Goal: Check status: Check status

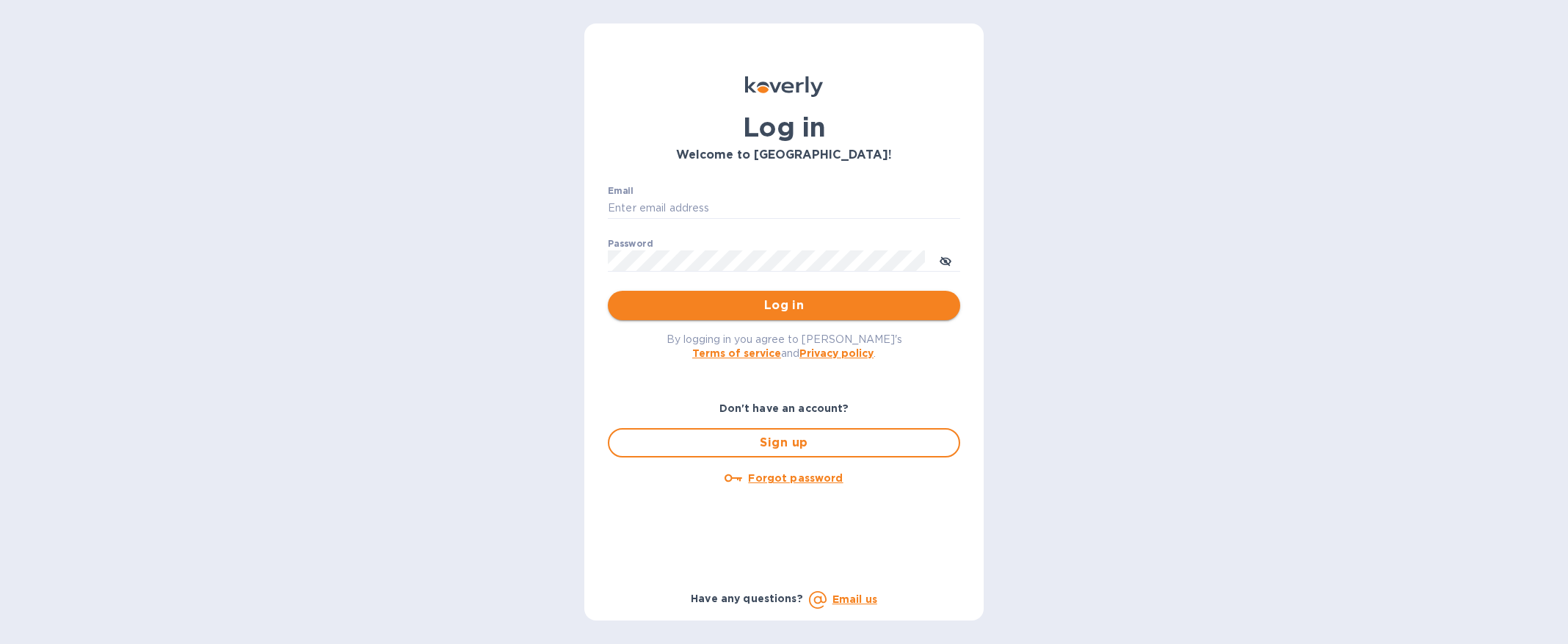
type input "anna@mfwwineco.com"
click at [859, 306] on span "Log in" at bounding box center [783, 305] width 328 height 17
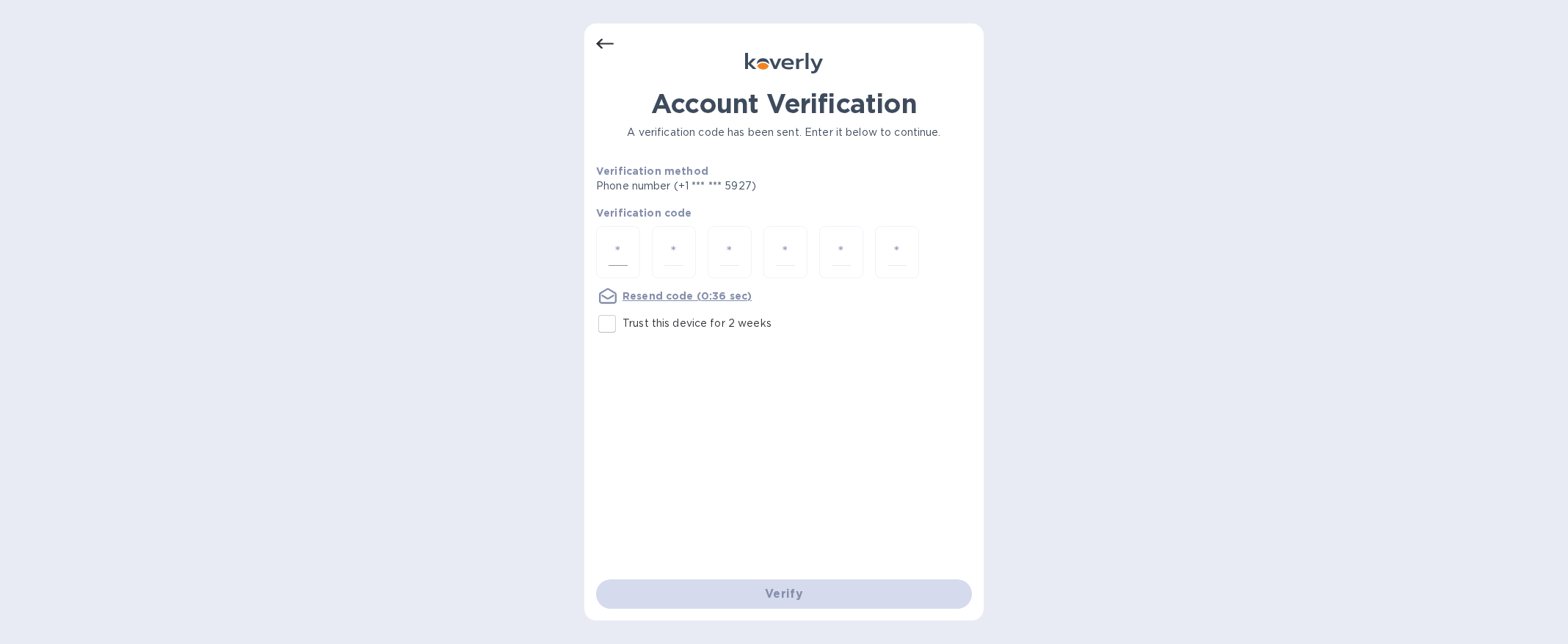
click at [634, 227] on div at bounding box center [618, 252] width 44 height 52
paste input "2"
type input "2"
type input "3"
type input "6"
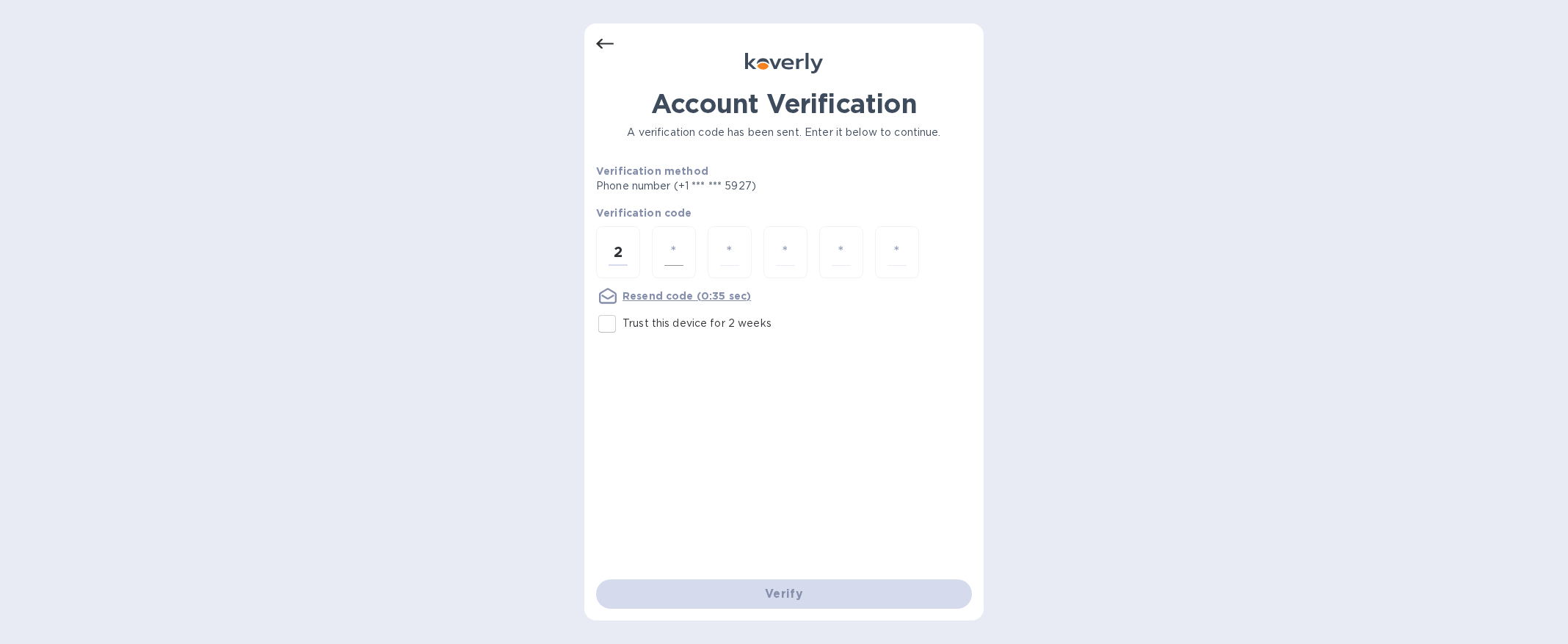
type input "3"
type input "8"
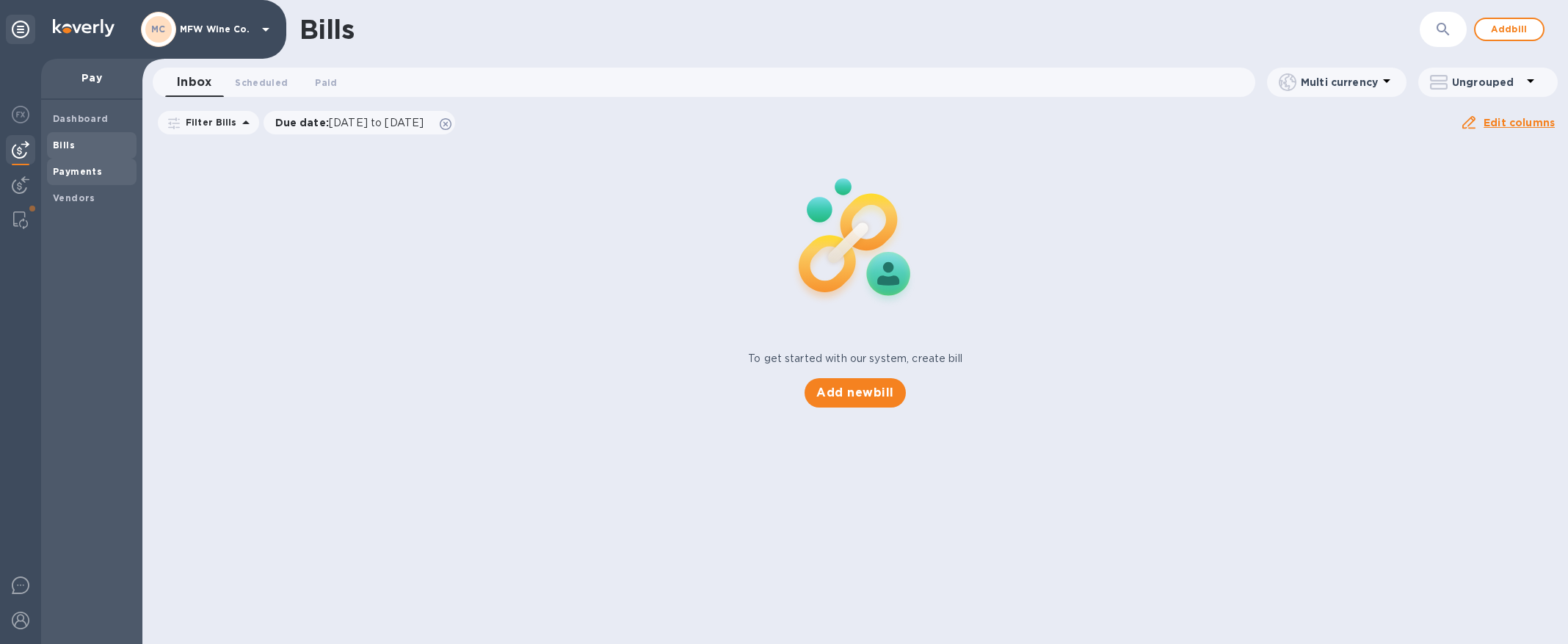
click at [87, 162] on div "Payments" at bounding box center [92, 172] width 89 height 27
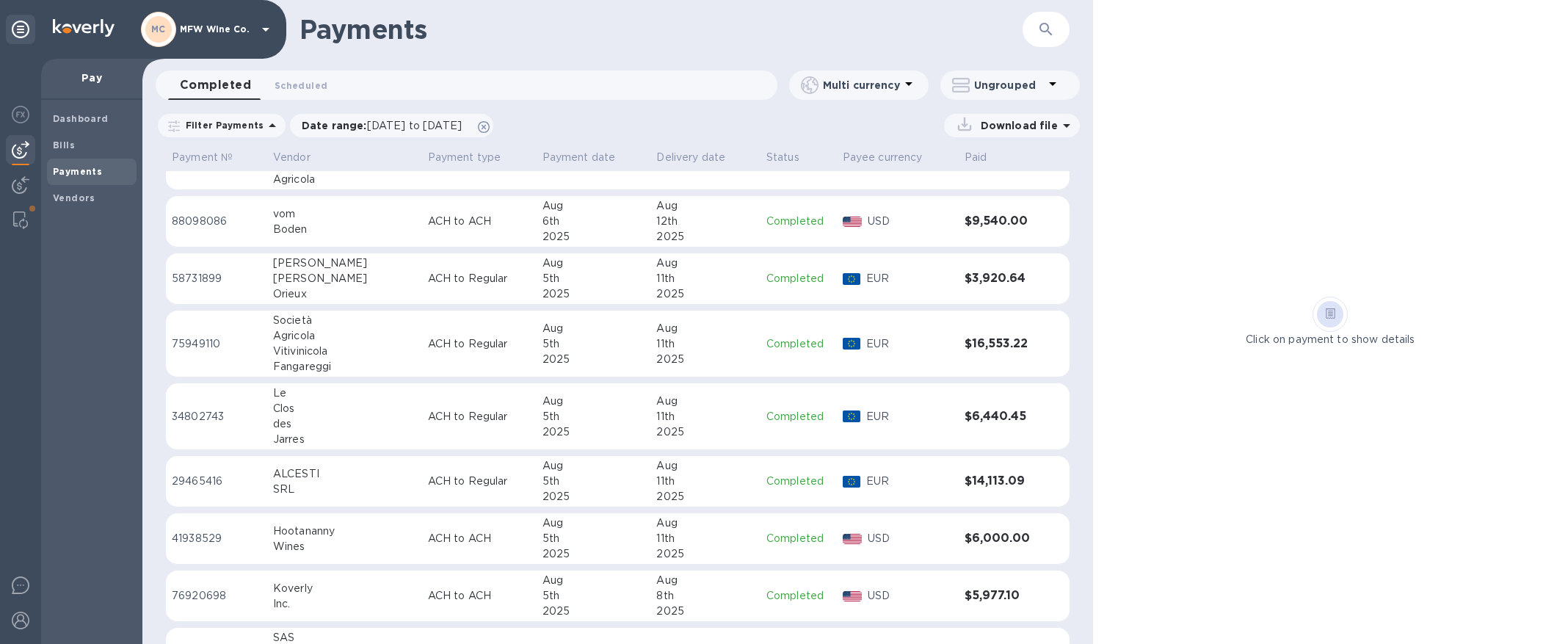
scroll to position [1163, 0]
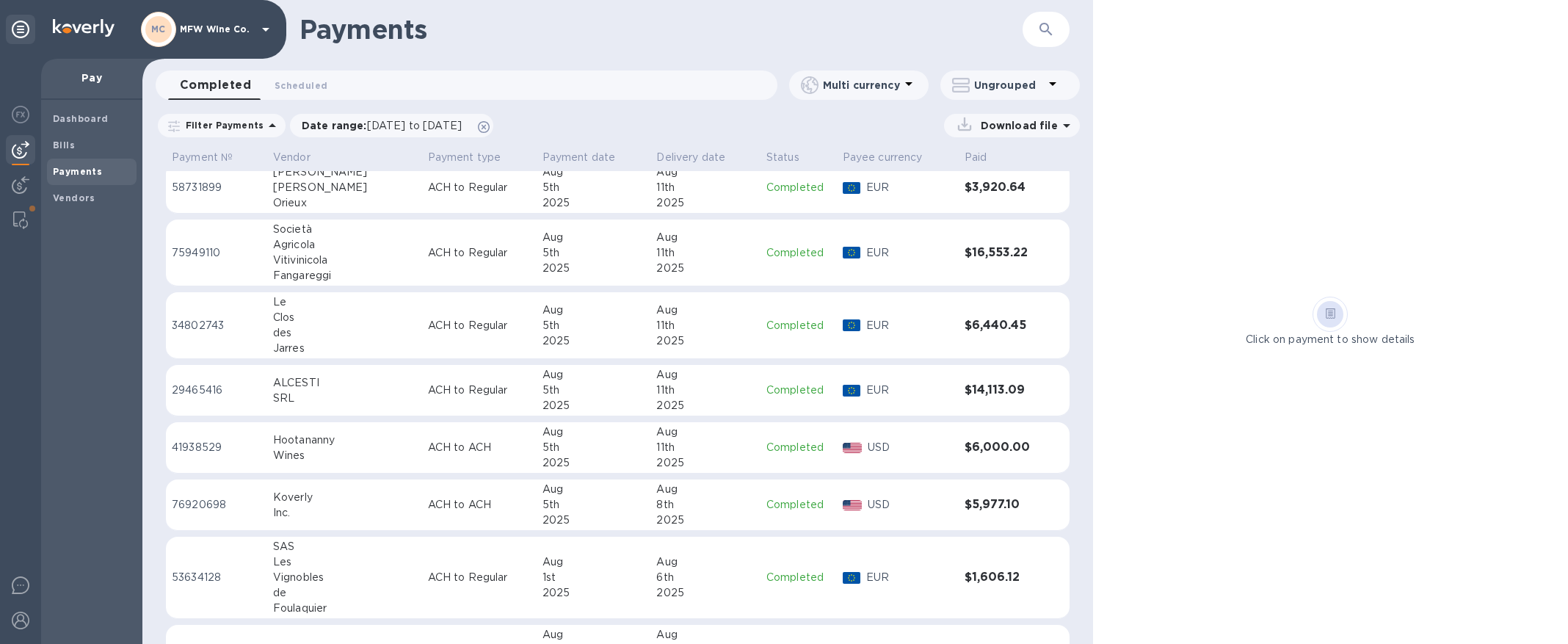
click at [932, 455] on div "USD" at bounding box center [910, 447] width 91 height 21
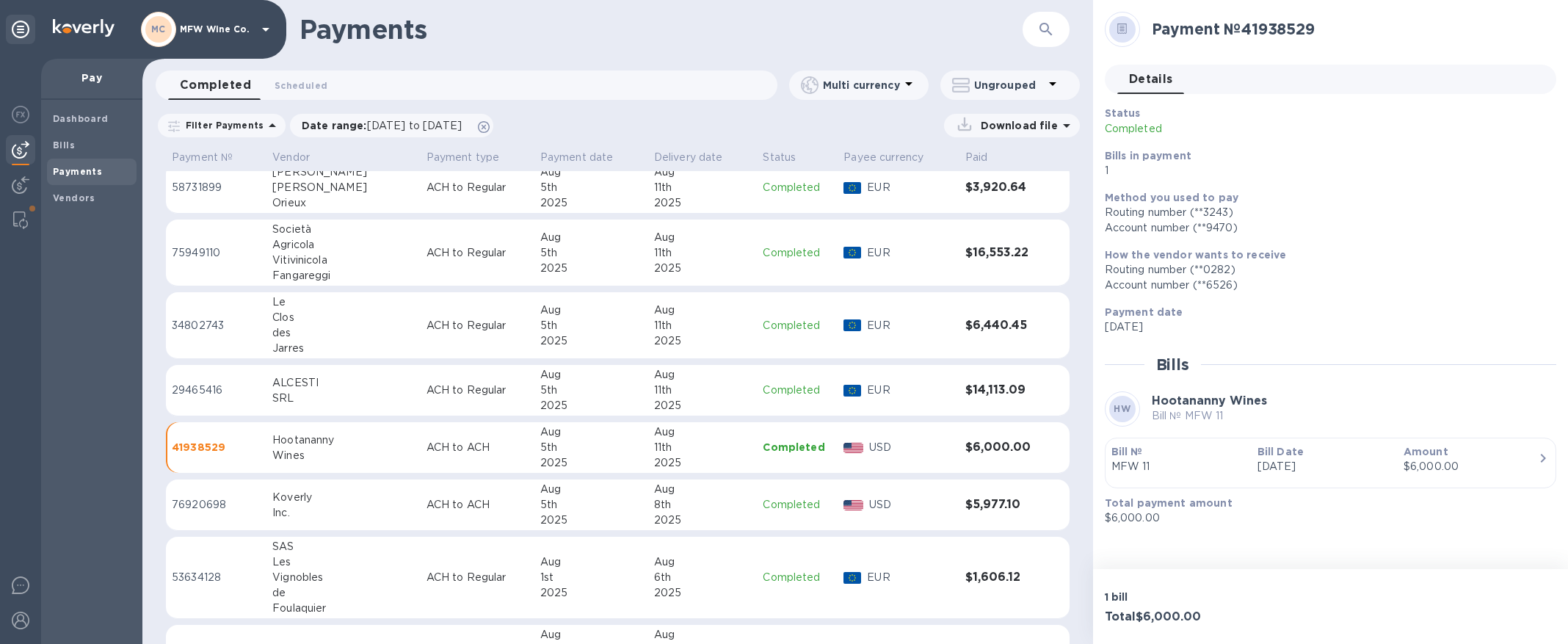
click at [1171, 75] on span "Details 0" at bounding box center [1151, 79] width 44 height 20
click at [1530, 459] on div "$6,000.00" at bounding box center [1470, 467] width 134 height 16
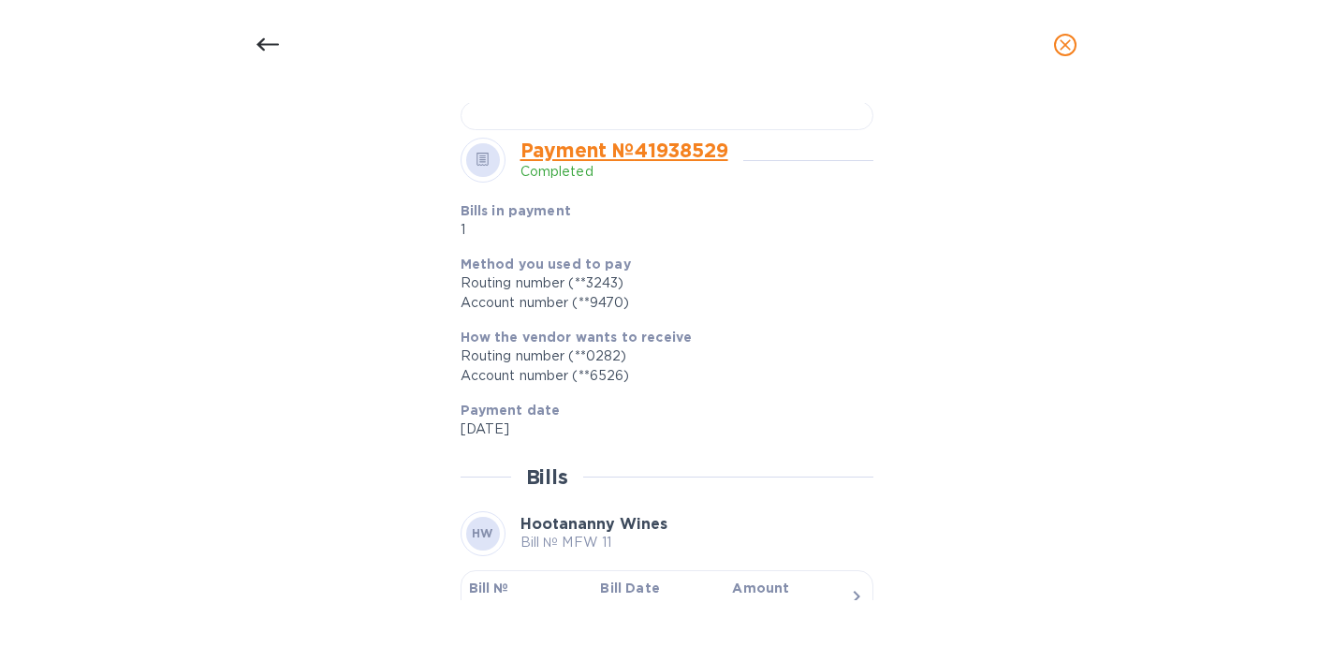
scroll to position [671, 0]
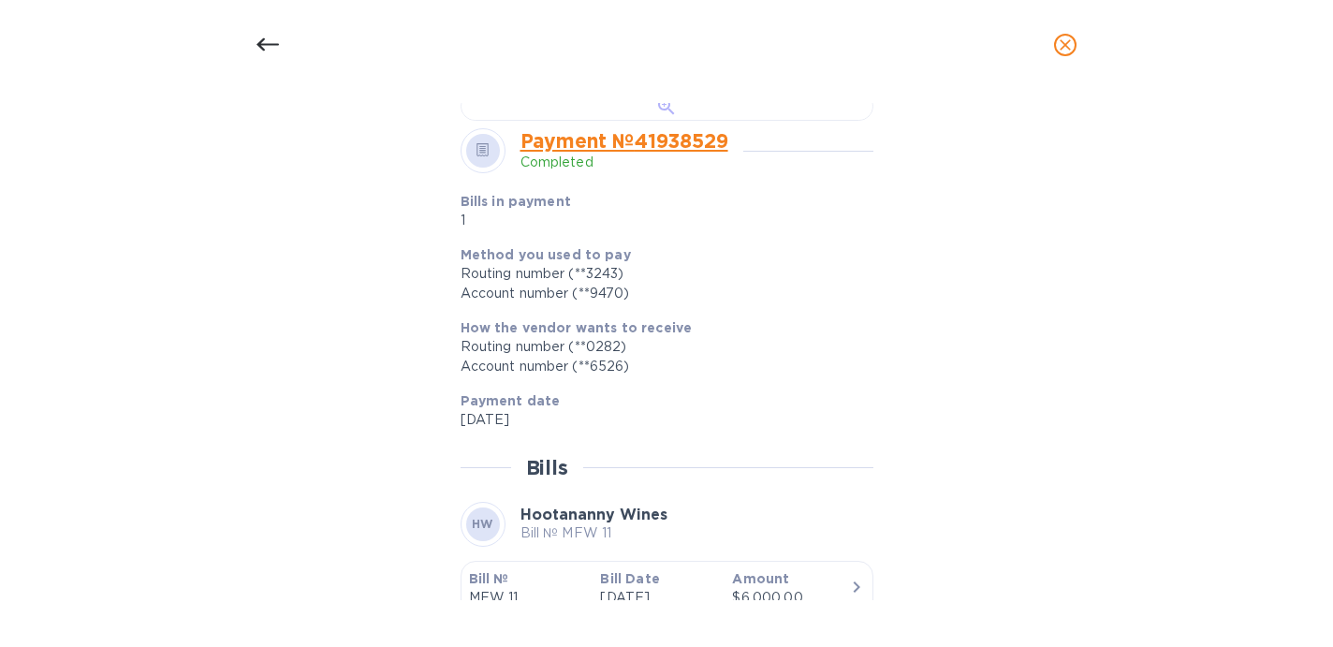
click at [733, 121] on div at bounding box center [667, 106] width 413 height 29
click at [254, 37] on div at bounding box center [267, 44] width 45 height 45
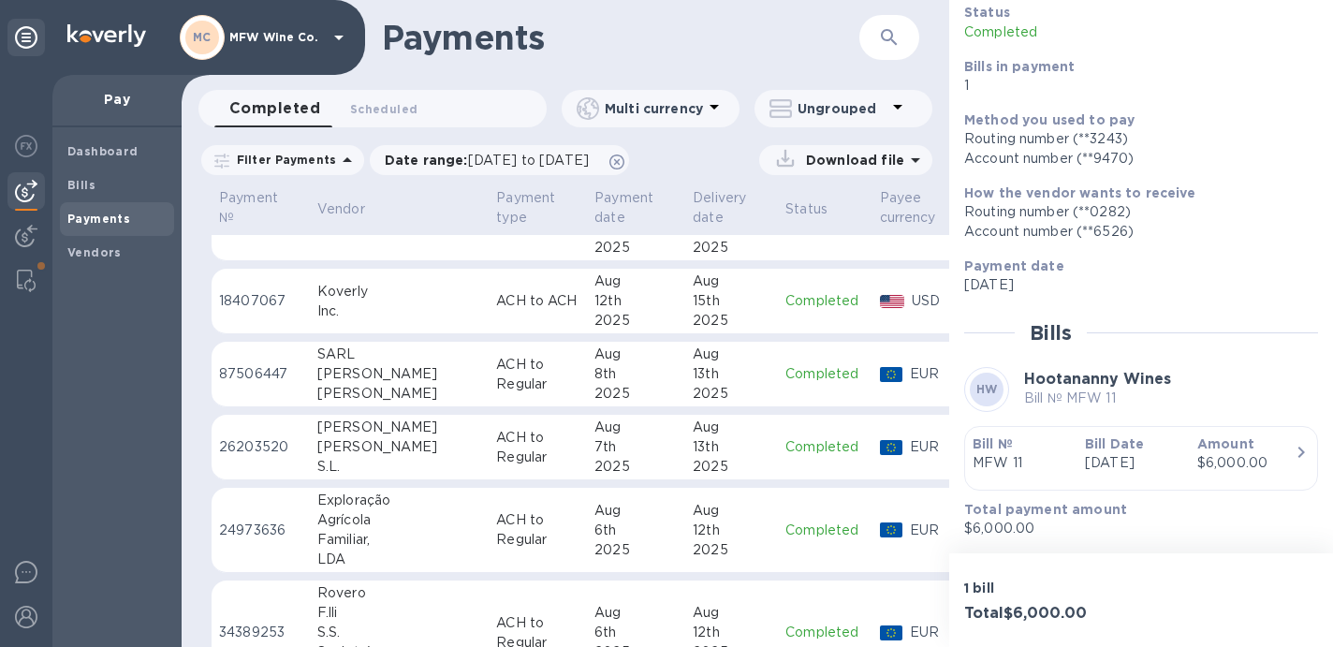
scroll to position [962, 0]
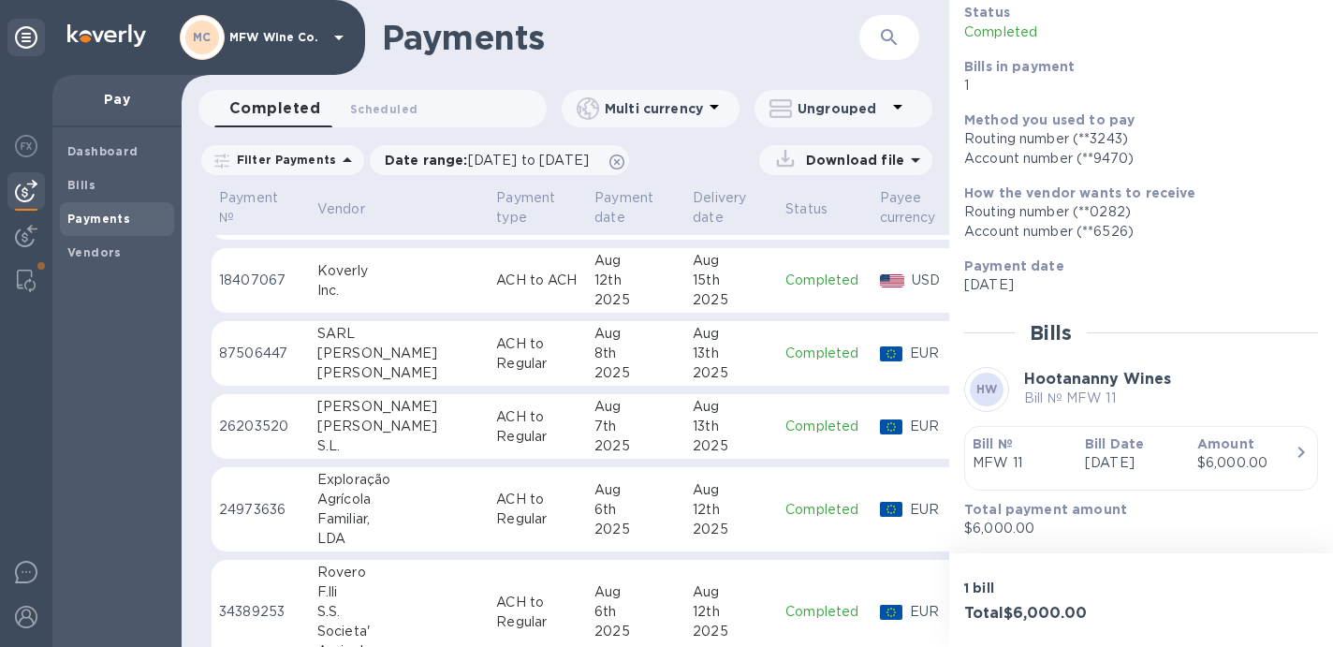
click at [891, 42] on icon "button" at bounding box center [889, 37] width 22 height 22
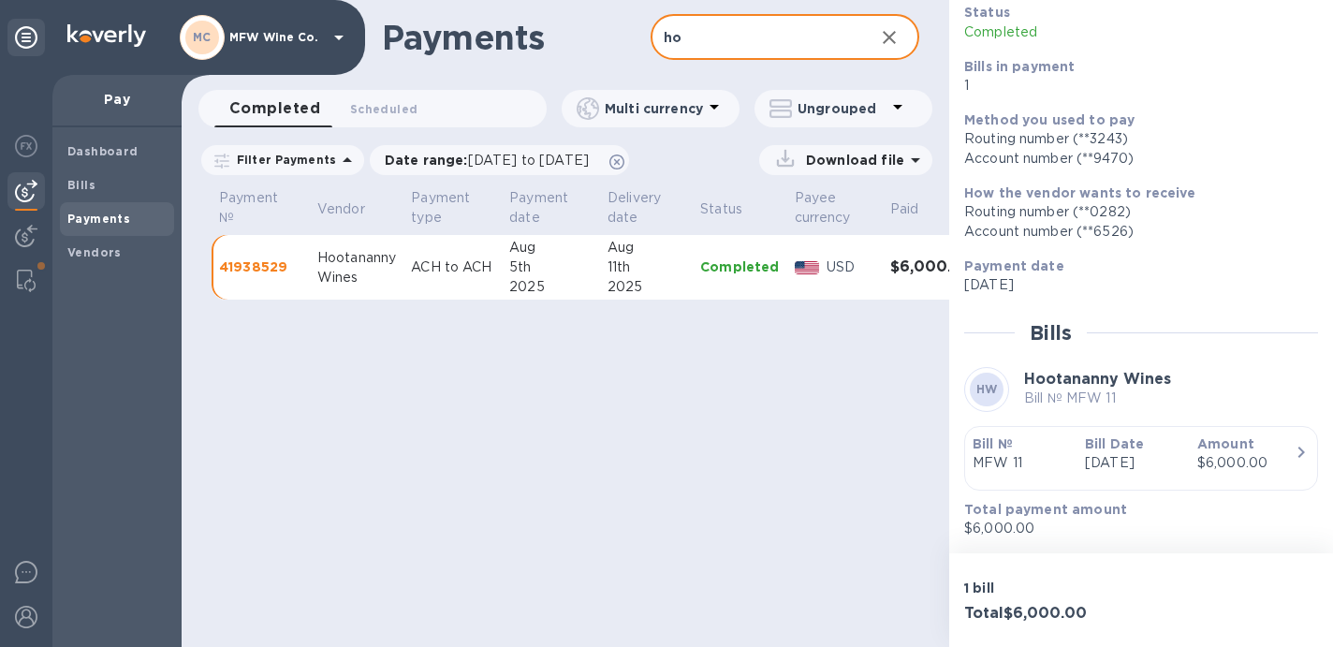
type input "h"
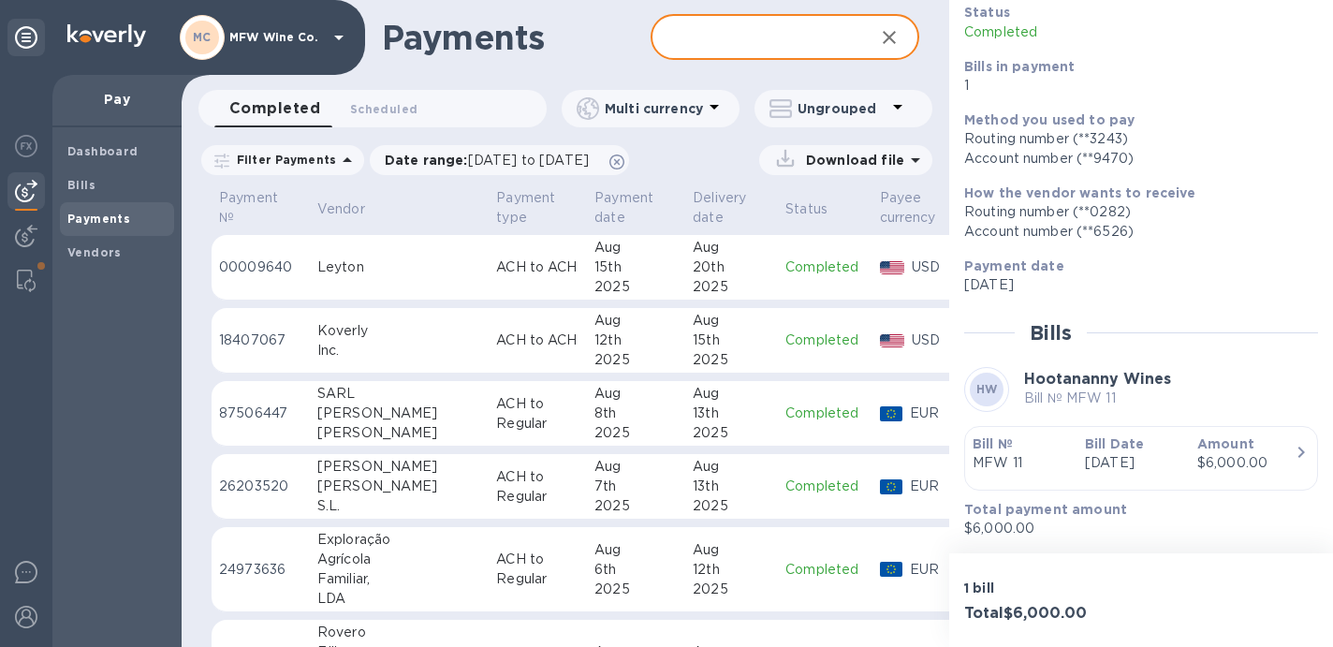
scroll to position [1013, 0]
